Goal: Book appointment/travel/reservation

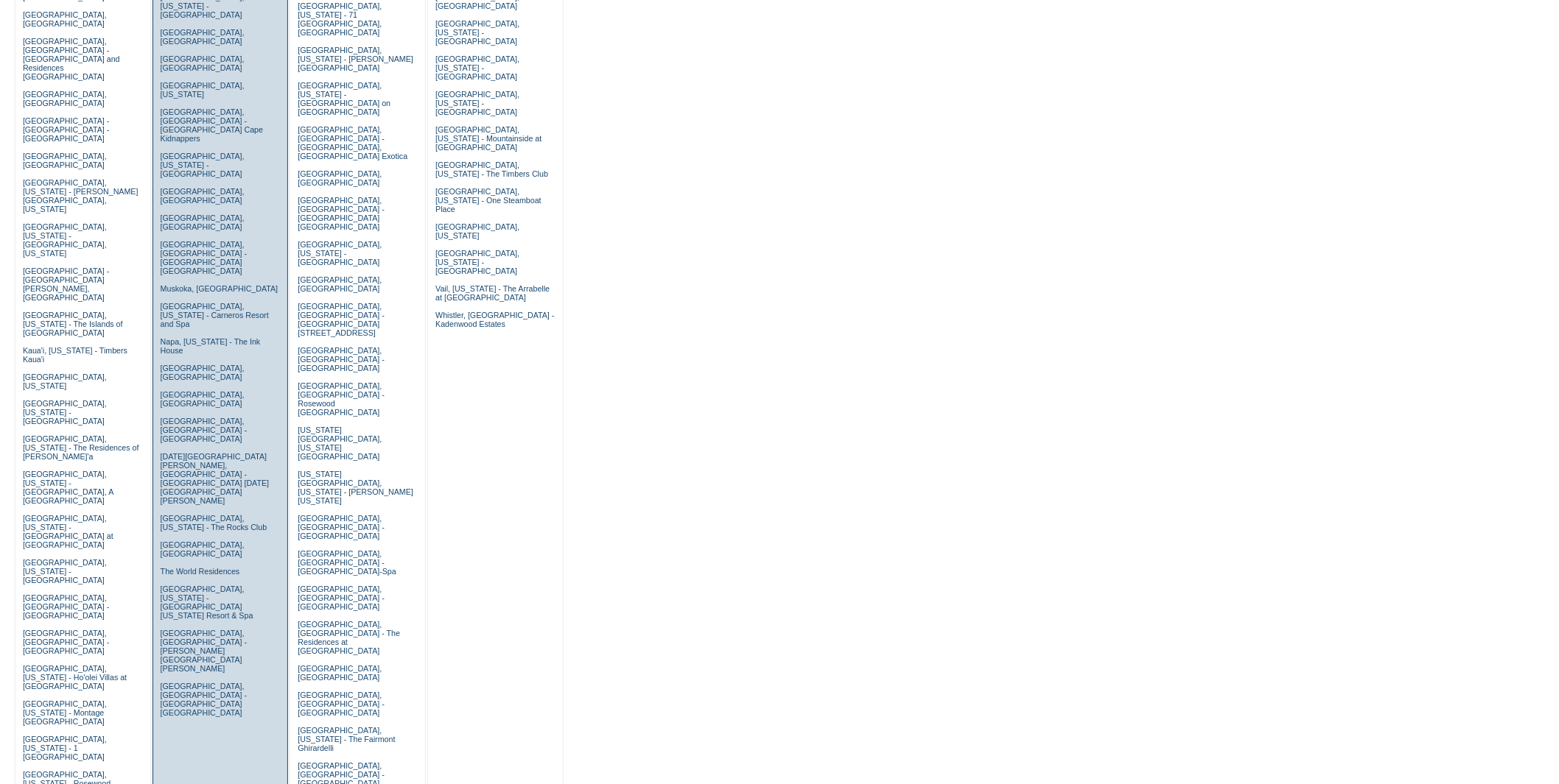
scroll to position [245, 0]
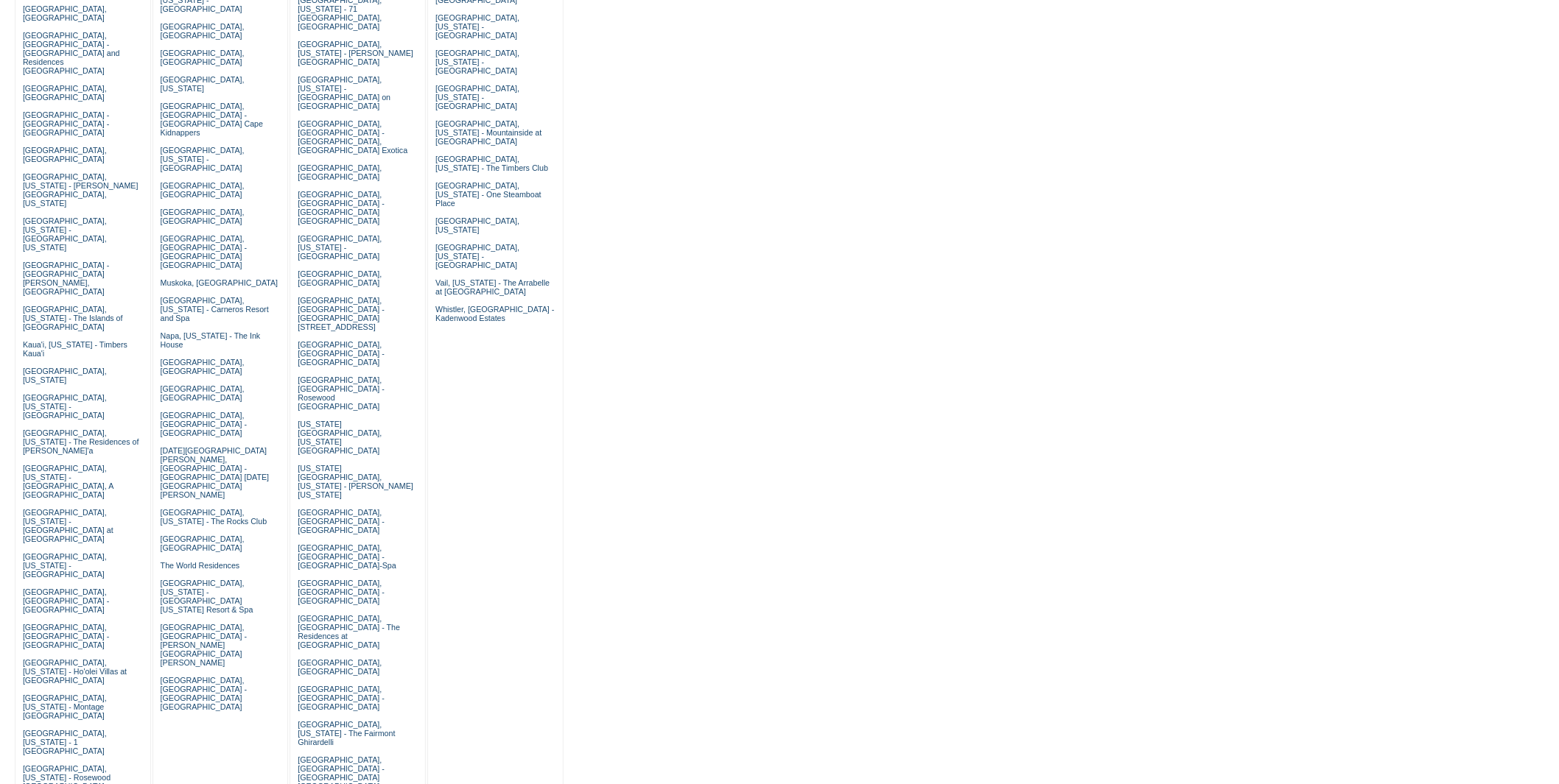
click at [727, 330] on form "Follow Us ::" at bounding box center [777, 797] width 1553 height 2069
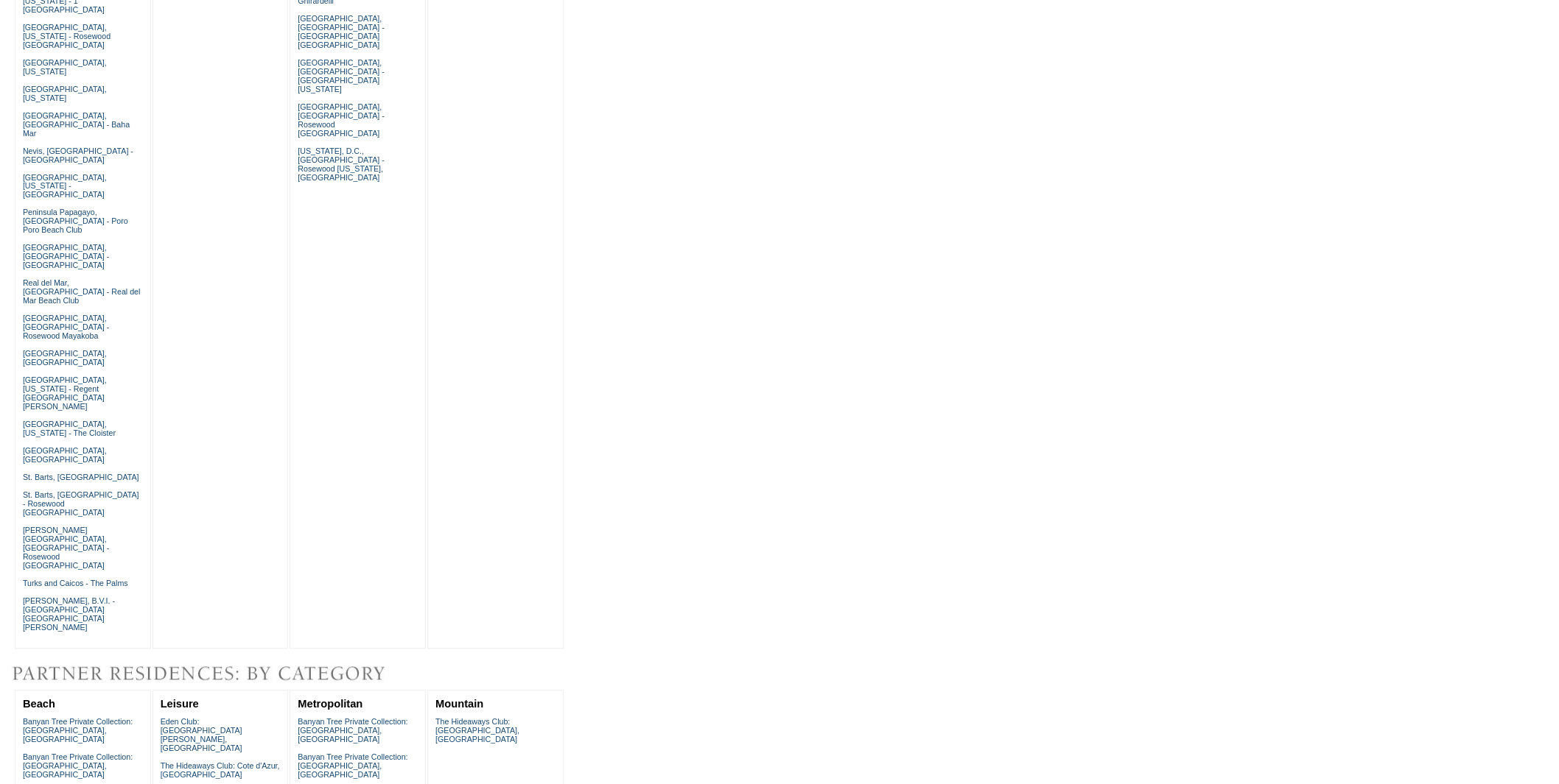
click at [902, 324] on form "Follow Us ::" at bounding box center [777, 55] width 1553 height 2069
click at [78, 718] on link "Banyan Tree Private Collection: [GEOGRAPHIC_DATA], [GEOGRAPHIC_DATA]" at bounding box center [77, 730] width 110 height 26
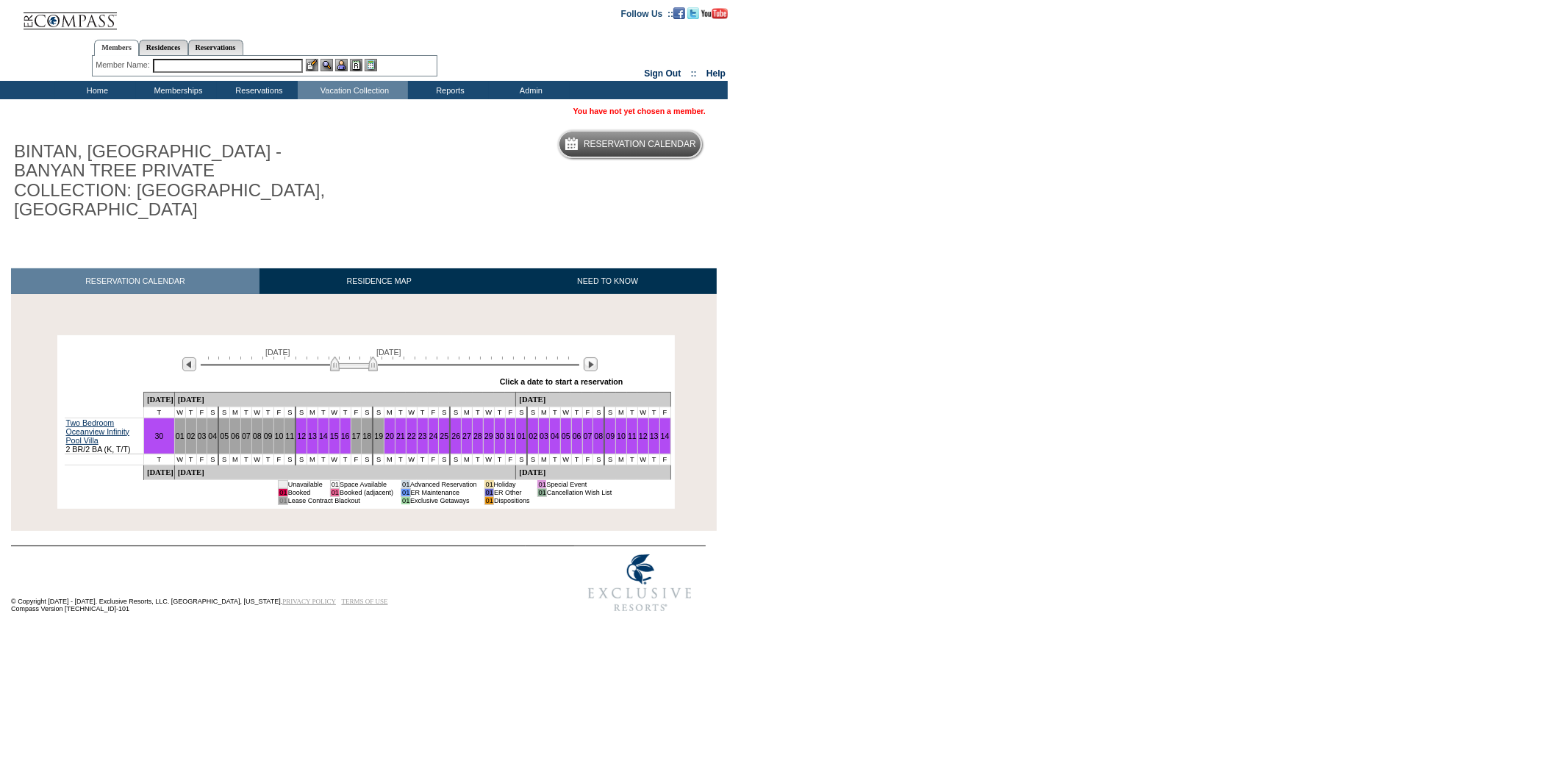
drag, startPoint x: 321, startPoint y: 348, endPoint x: 348, endPoint y: 348, distance: 27.0
click at [348, 357] on img at bounding box center [353, 364] width 48 height 15
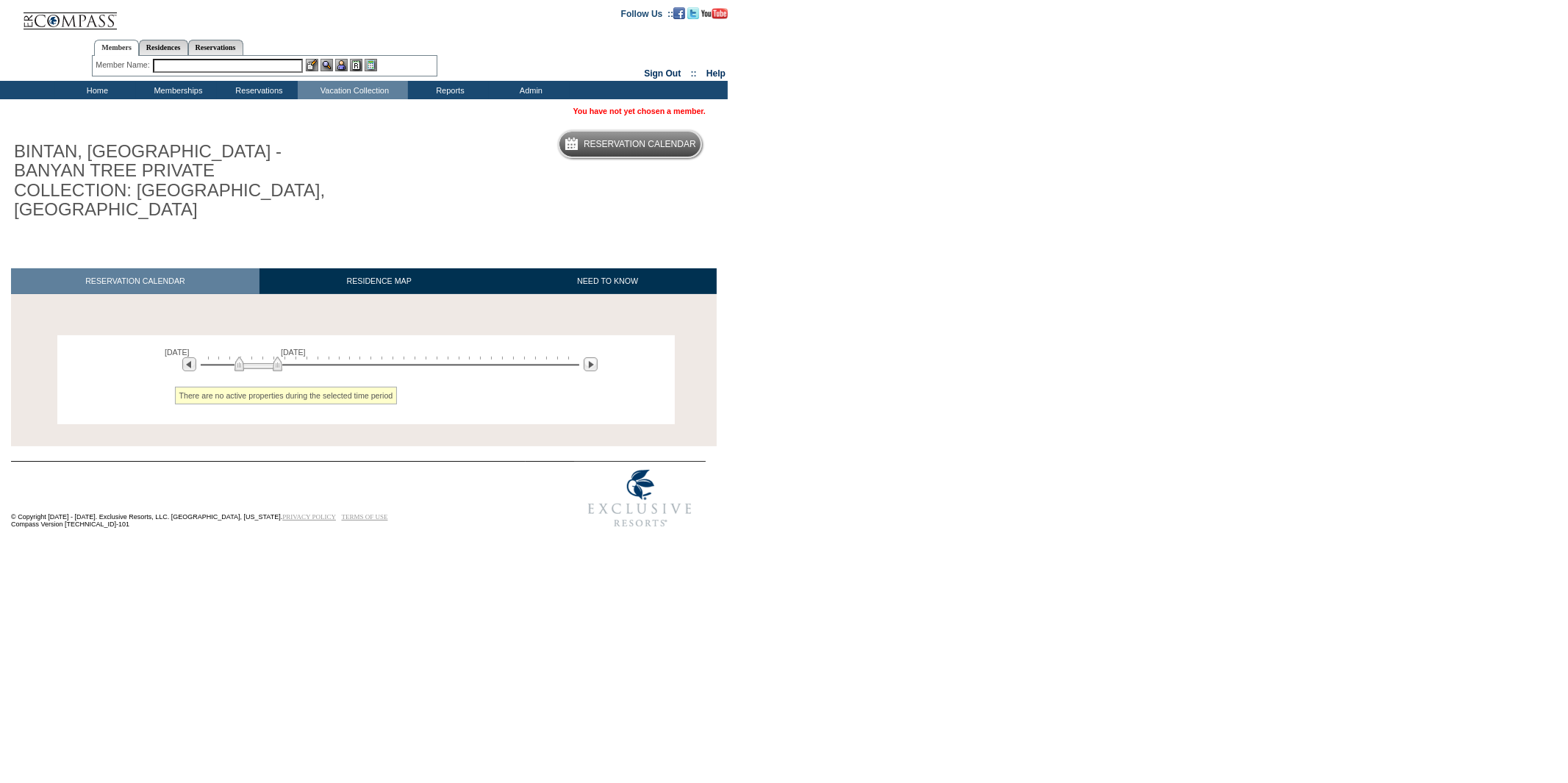
drag, startPoint x: 348, startPoint y: 348, endPoint x: 252, endPoint y: 363, distance: 97.2
click at [252, 363] on div "January 29, 2025 March 15, 2025 » Apply these dates to all the calendars on thi…" at bounding box center [366, 356] width 610 height 34
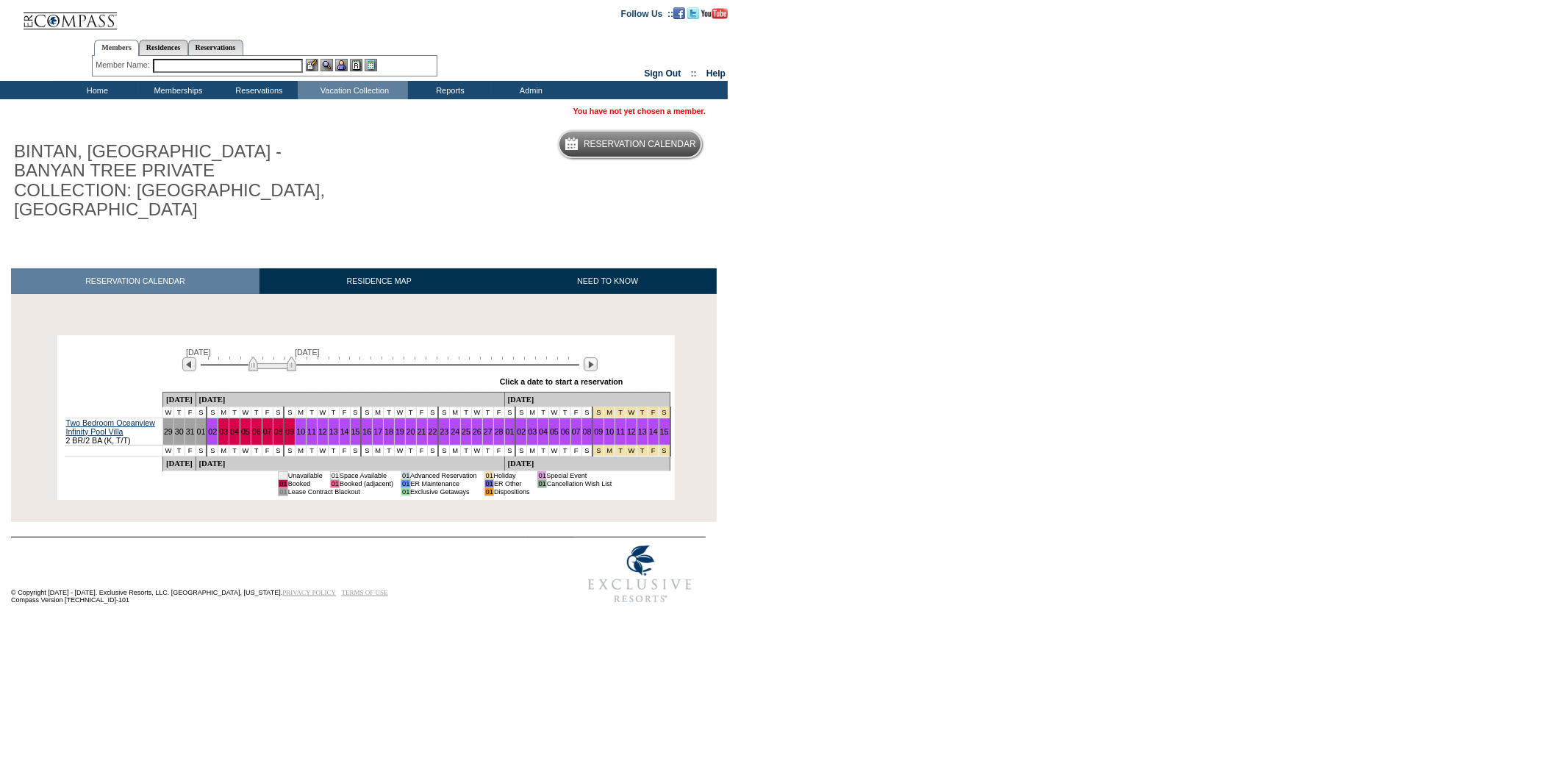
drag, startPoint x: 261, startPoint y: 346, endPoint x: 281, endPoint y: 342, distance: 20.4
click at [281, 357] on img at bounding box center [272, 364] width 48 height 15
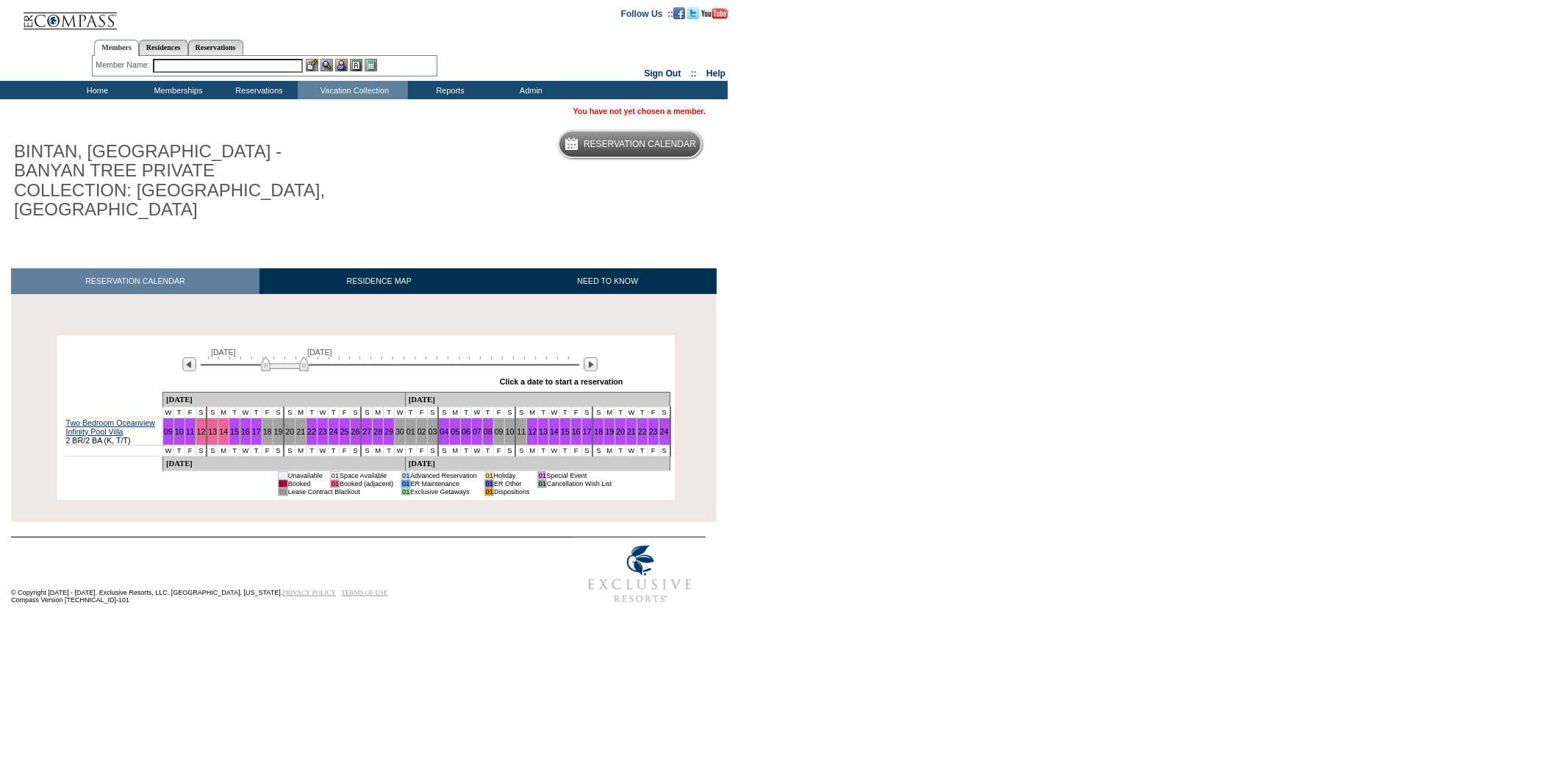
drag, startPoint x: 272, startPoint y: 348, endPoint x: 281, endPoint y: 348, distance: 9.0
click at [281, 357] on img at bounding box center [284, 364] width 48 height 15
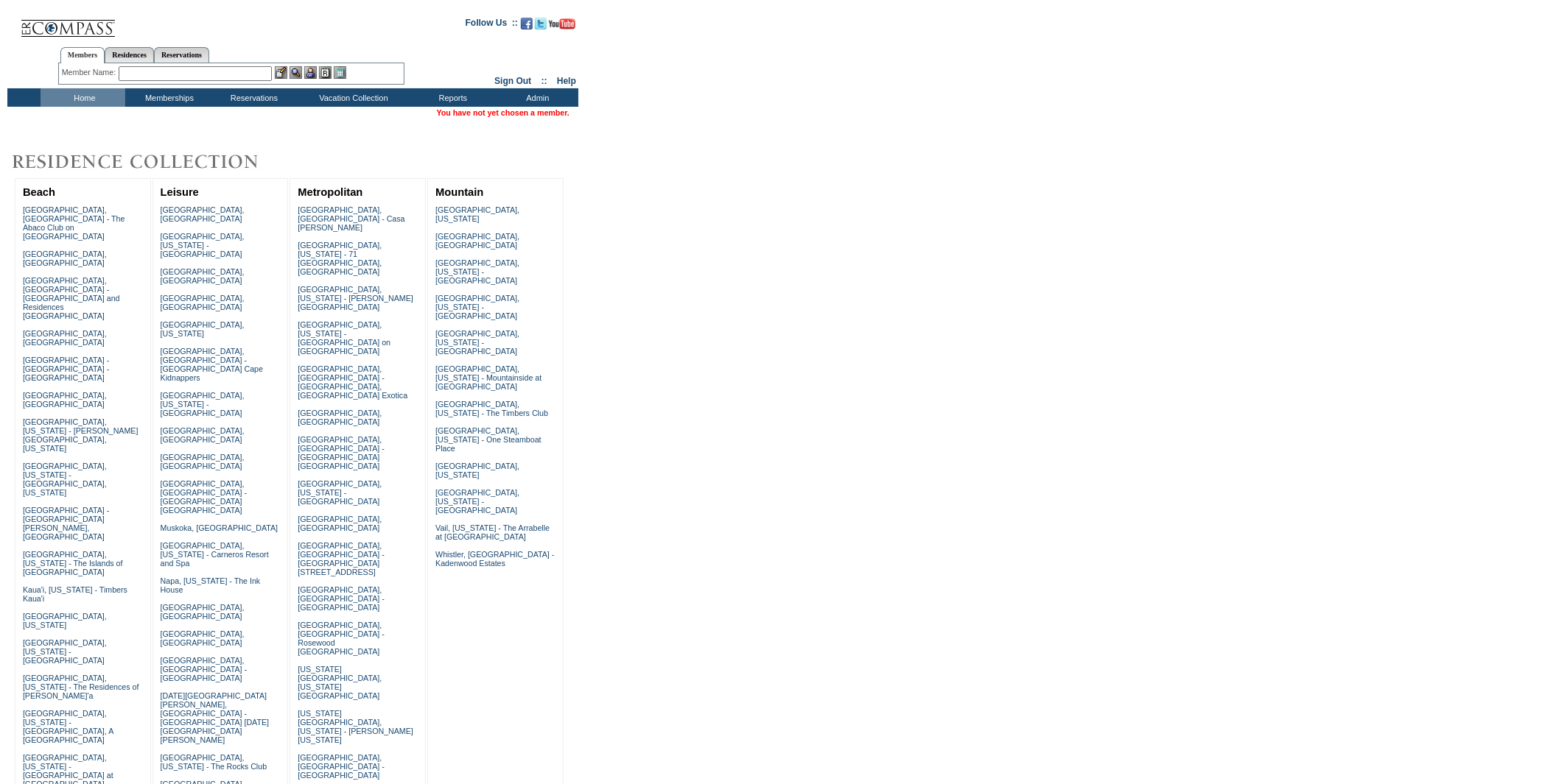
scroll to position [987, 0]
